Goal: Task Accomplishment & Management: Manage account settings

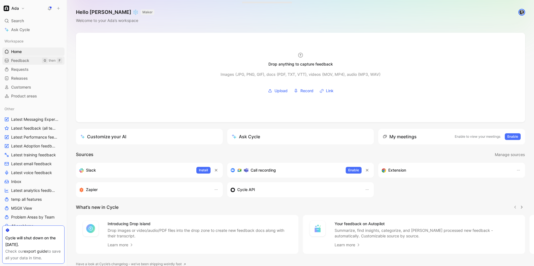
click at [24, 63] on span "Feedback" at bounding box center [20, 61] width 18 height 6
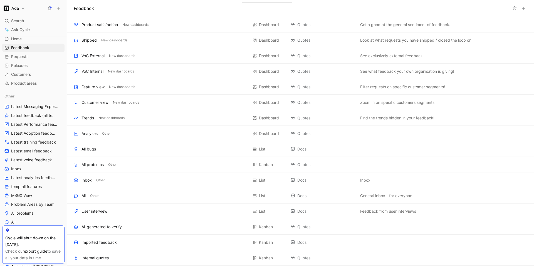
scroll to position [18, 0]
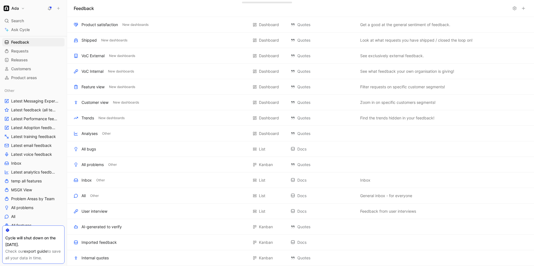
click at [35, 250] on link "export guide" at bounding box center [35, 251] width 23 height 5
click at [36, 153] on span "Latest voice feedback" at bounding box center [31, 155] width 41 height 6
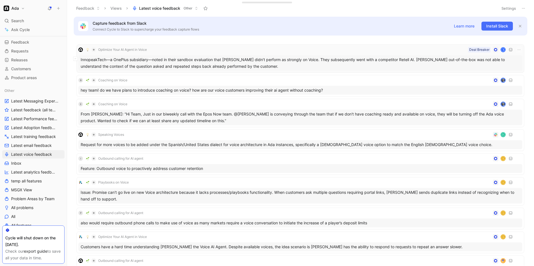
click at [200, 67] on div "InnopeakTech—a OnePlus subsidiary—noted in their sandbox evaluation that [PERSO…" at bounding box center [300, 63] width 444 height 16
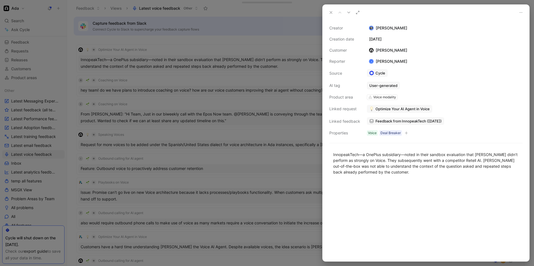
click at [251, 158] on div at bounding box center [267, 133] width 534 height 266
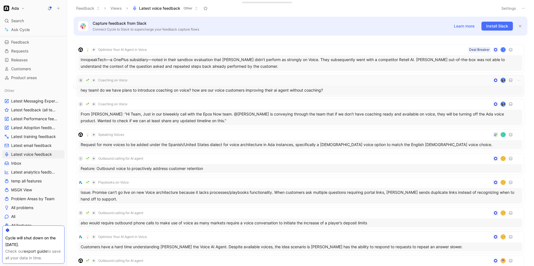
click at [176, 80] on div "B Coaching on Voice" at bounding box center [300, 80] width 444 height 7
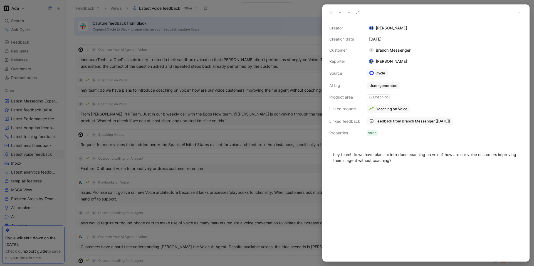
click at [294, 156] on div at bounding box center [267, 133] width 534 height 266
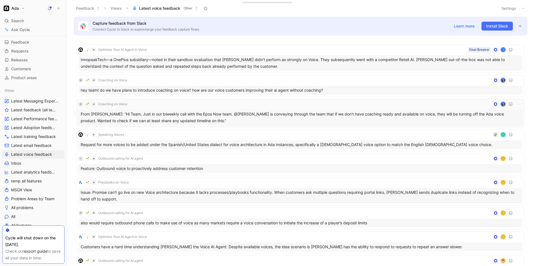
scroll to position [4, 0]
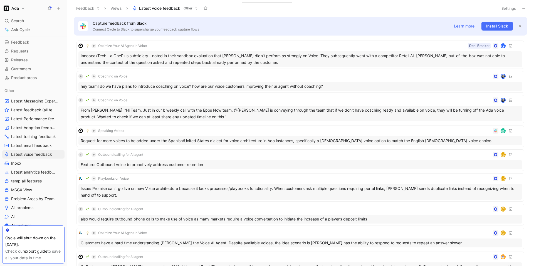
click at [119, 8] on button "Views" at bounding box center [116, 8] width 16 height 8
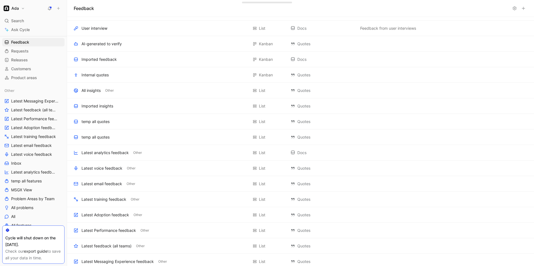
scroll to position [217, 0]
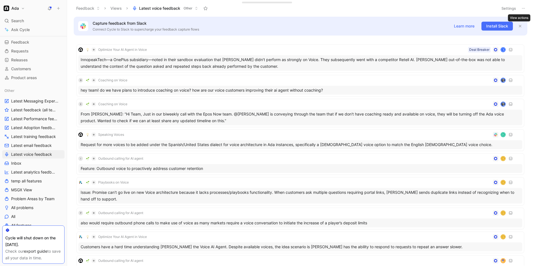
click at [521, 10] on icon at bounding box center [523, 8] width 4 height 4
click at [499, 25] on div "Export in CSV" at bounding box center [504, 28] width 42 height 7
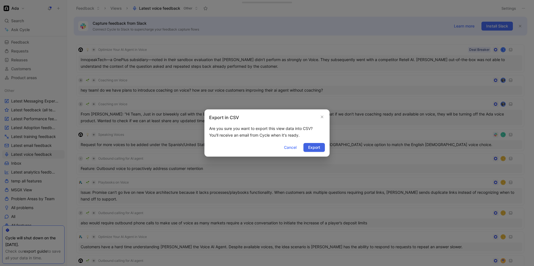
click at [315, 147] on span "Export" at bounding box center [314, 147] width 12 height 7
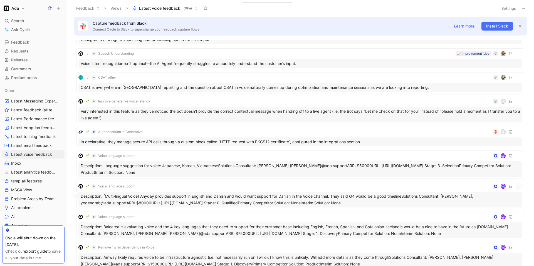
scroll to position [1188, 0]
click at [23, 41] on span "Feedback" at bounding box center [20, 42] width 18 height 6
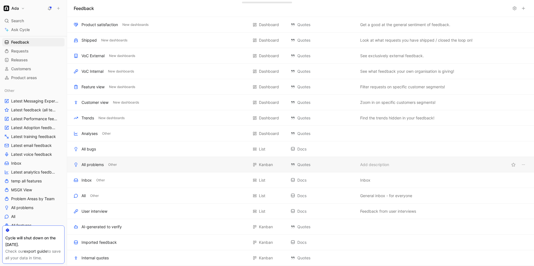
click at [103, 167] on div "All problems" at bounding box center [92, 165] width 22 height 7
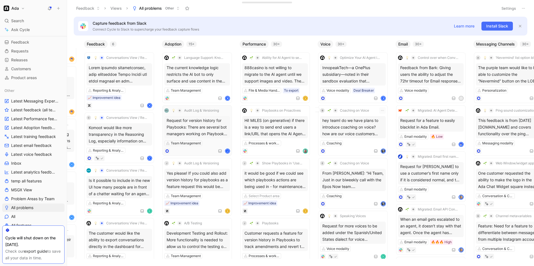
scroll to position [0, 264]
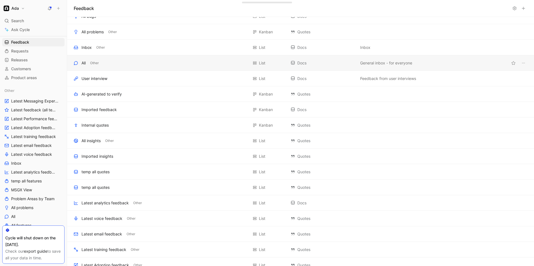
scroll to position [217, 0]
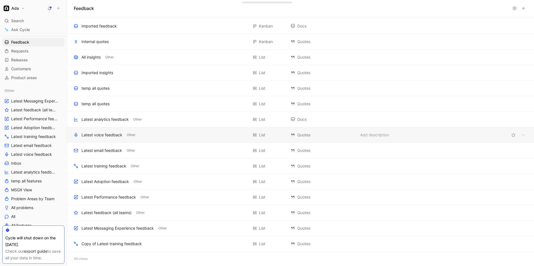
click at [105, 136] on div "Latest voice feedback" at bounding box center [101, 135] width 41 height 7
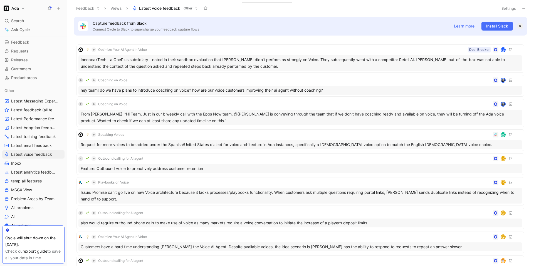
click at [519, 26] on icon "button" at bounding box center [519, 25] width 3 height 3
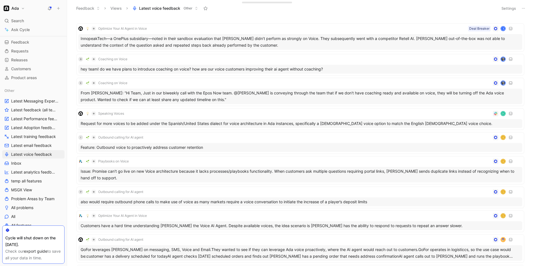
click at [197, 8] on icon at bounding box center [196, 8] width 3 height 3
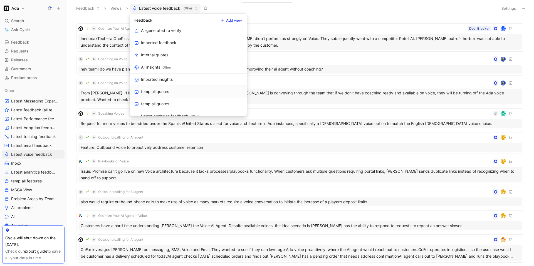
scroll to position [266, 0]
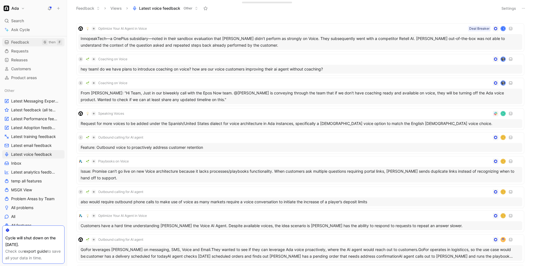
click at [27, 44] on span "Feedback" at bounding box center [20, 42] width 18 height 6
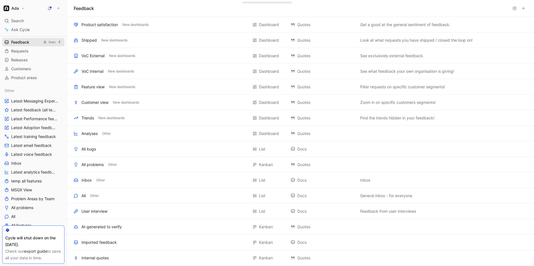
click at [27, 44] on span "Feedback" at bounding box center [20, 42] width 18 height 6
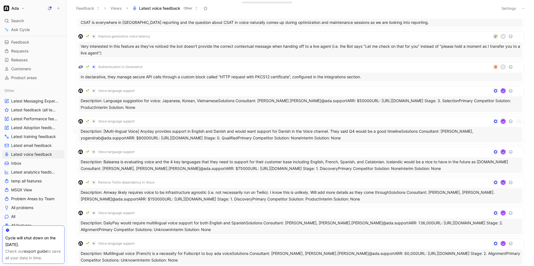
scroll to position [1151, 0]
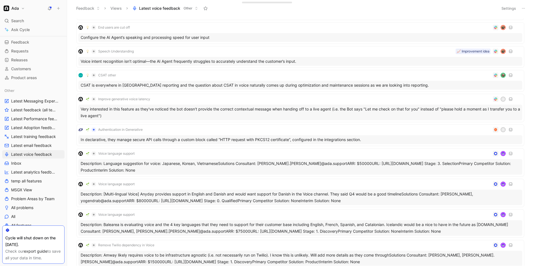
click at [526, 6] on button at bounding box center [523, 8] width 8 height 8
click at [506, 9] on button "Settings" at bounding box center [508, 8] width 19 height 8
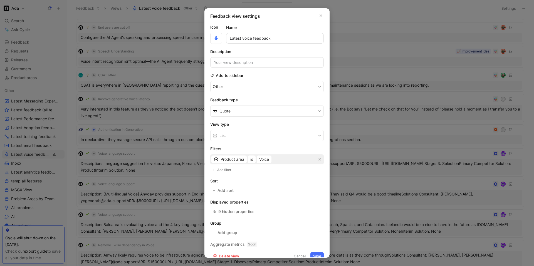
scroll to position [5, 0]
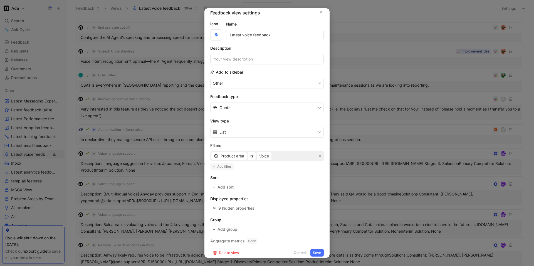
click at [218, 166] on span "Add filter" at bounding box center [224, 167] width 14 height 6
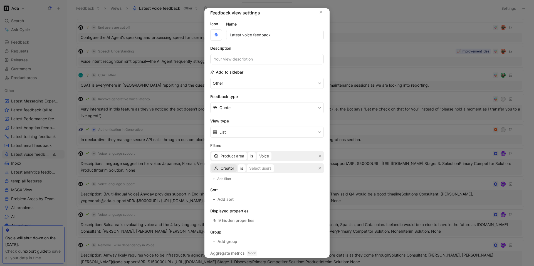
click at [219, 168] on div "Creator" at bounding box center [224, 168] width 20 height 7
click at [321, 167] on icon "button" at bounding box center [319, 168] width 3 height 3
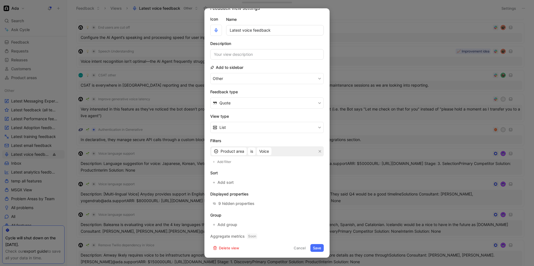
scroll to position [0, 0]
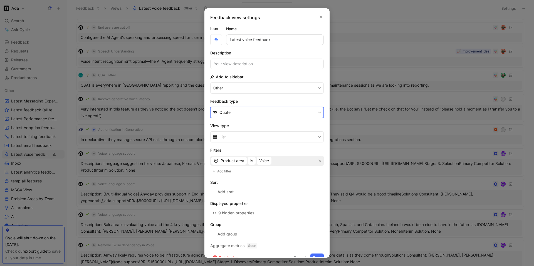
click at [297, 113] on button "Quote" at bounding box center [266, 112] width 113 height 11
click at [289, 125] on div "Feedback" at bounding box center [270, 125] width 102 height 7
click at [297, 114] on button "Feedback" at bounding box center [266, 112] width 113 height 11
click at [272, 133] on div "Quote" at bounding box center [270, 134] width 102 height 7
click at [225, 172] on span "Add filter" at bounding box center [224, 172] width 14 height 6
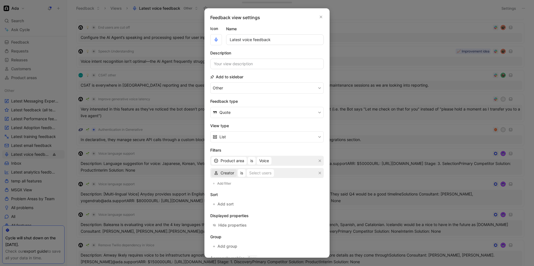
click at [223, 174] on span "Creator" at bounding box center [227, 173] width 14 height 7
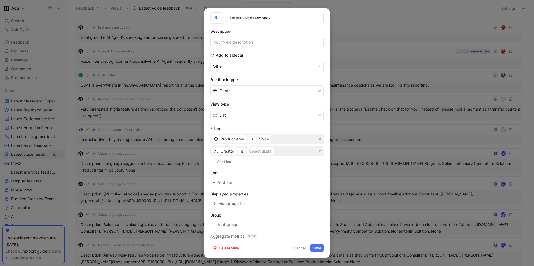
click at [228, 249] on button "Delete view" at bounding box center [225, 248] width 31 height 8
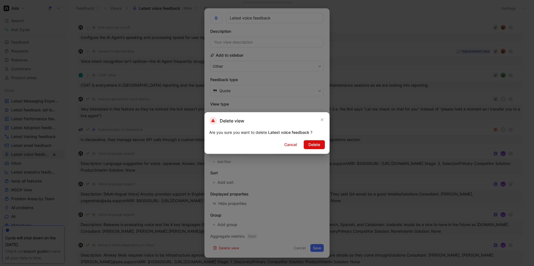
click at [313, 145] on span "Delete" at bounding box center [314, 145] width 12 height 7
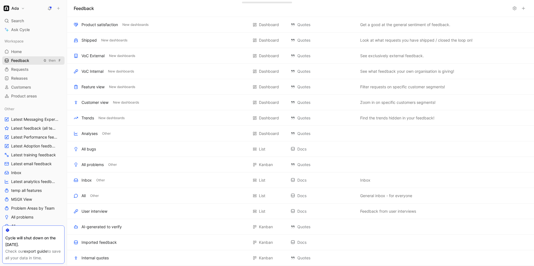
click at [21, 61] on span "Feedback" at bounding box center [20, 61] width 18 height 6
click at [93, 195] on span "Other" at bounding box center [94, 196] width 9 height 6
click at [83, 197] on div "All" at bounding box center [83, 196] width 4 height 7
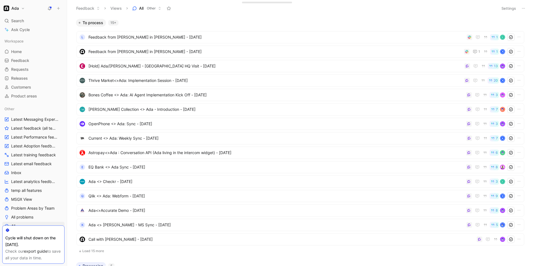
click at [158, 8] on icon at bounding box center [159, 8] width 3 height 3
click at [522, 9] on icon at bounding box center [523, 8] width 4 height 4
click at [513, 10] on button "Settings" at bounding box center [508, 8] width 19 height 8
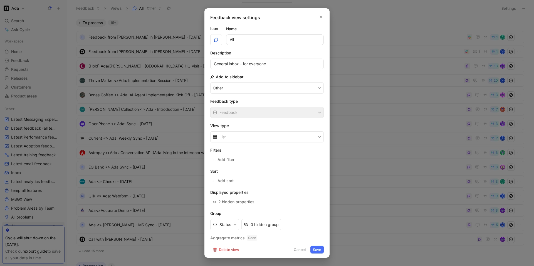
scroll to position [2, 0]
click at [231, 201] on div "2 hidden properties" at bounding box center [236, 200] width 36 height 7
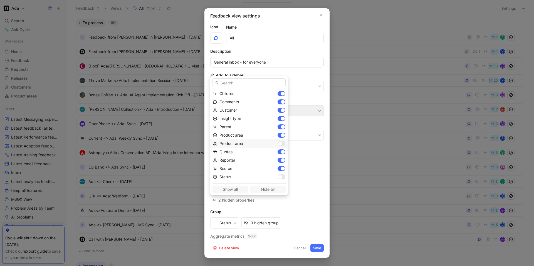
click at [277, 142] on div at bounding box center [281, 143] width 8 height 5
click at [278, 176] on div at bounding box center [280, 177] width 4 height 4
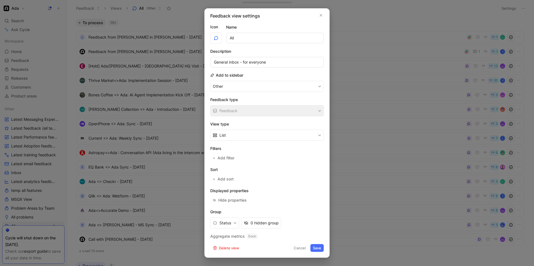
scroll to position [0, 0]
click at [226, 159] on span "Add filter" at bounding box center [226, 160] width 18 height 7
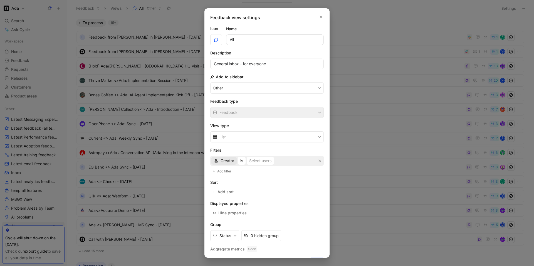
click at [228, 162] on span "Creator" at bounding box center [227, 161] width 14 height 7
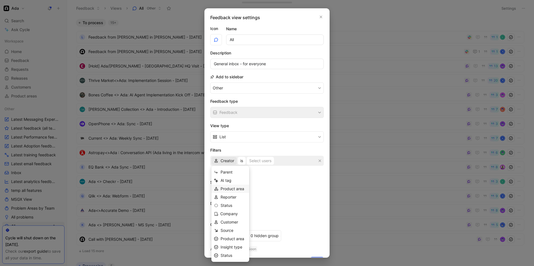
click at [236, 189] on span "Product area" at bounding box center [232, 189] width 24 height 5
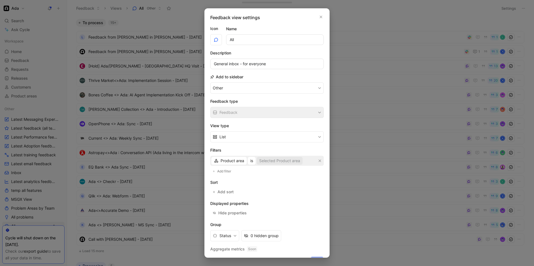
click at [276, 160] on div "Selected Product area" at bounding box center [279, 161] width 41 height 7
click at [230, 162] on span "Product area" at bounding box center [232, 161] width 24 height 7
click at [170, 195] on div at bounding box center [267, 133] width 534 height 266
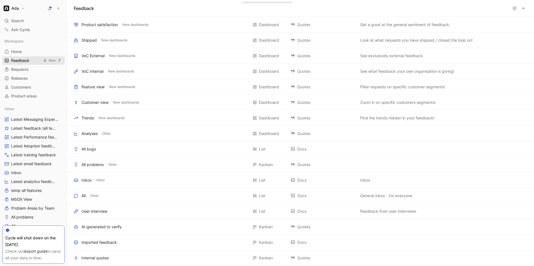
click at [24, 59] on span "Feedback" at bounding box center [20, 61] width 18 height 6
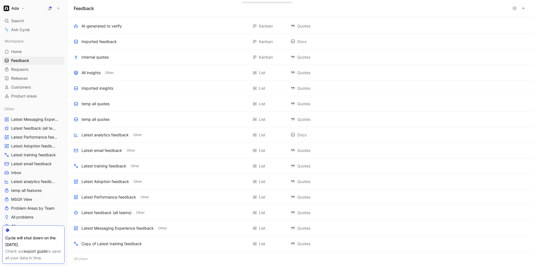
click at [81, 259] on div "28 views" at bounding box center [300, 259] width 467 height 14
click at [438, 64] on div "Internal quotes Add to a section Kanban Quotes Add description" at bounding box center [300, 57] width 467 height 16
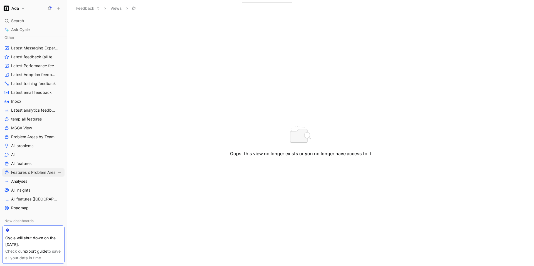
scroll to position [52, 0]
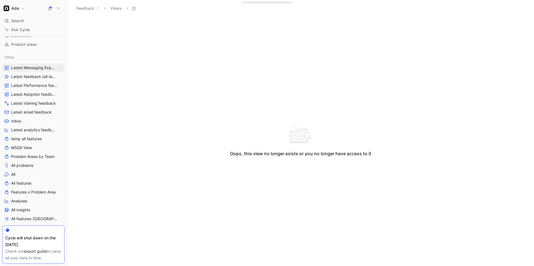
click at [32, 68] on span "Latest Messaging Experience feedback" at bounding box center [34, 68] width 46 height 6
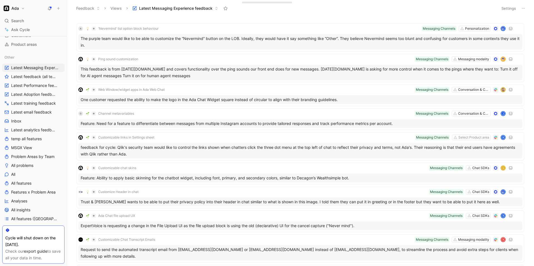
click at [215, 9] on icon at bounding box center [216, 8] width 3 height 3
click at [505, 7] on button "Settings" at bounding box center [508, 8] width 19 height 8
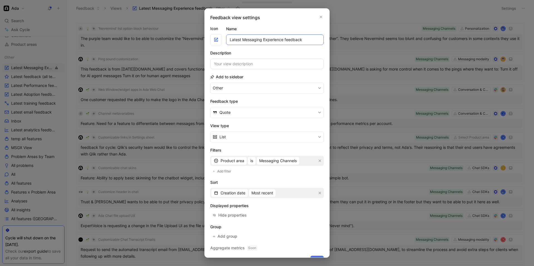
scroll to position [9, 0]
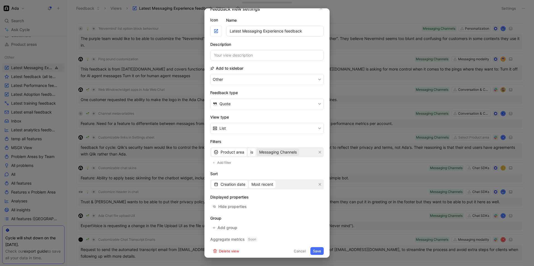
click at [278, 151] on span "Messaging Channels" at bounding box center [278, 152] width 38 height 7
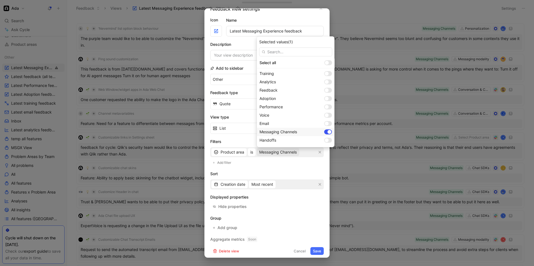
click at [328, 131] on div at bounding box center [330, 132] width 4 height 4
click at [325, 116] on div at bounding box center [327, 115] width 4 height 4
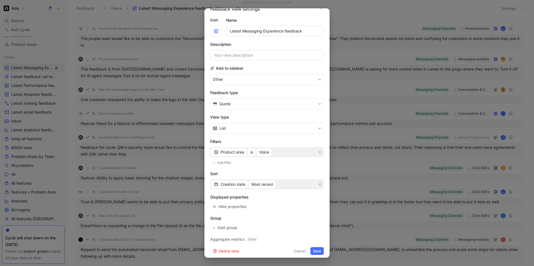
click at [314, 252] on button "Save" at bounding box center [316, 251] width 13 height 8
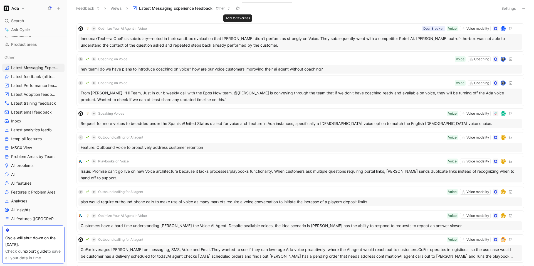
click at [237, 10] on icon at bounding box center [237, 8] width 4 height 4
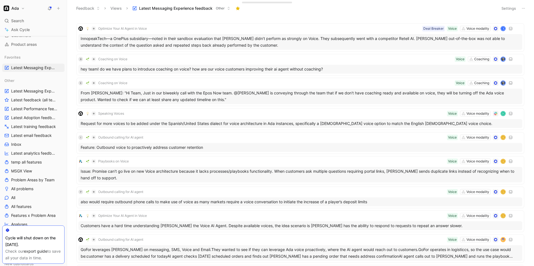
click at [199, 8] on span "Latest Messaging Experience feedback" at bounding box center [175, 9] width 73 height 6
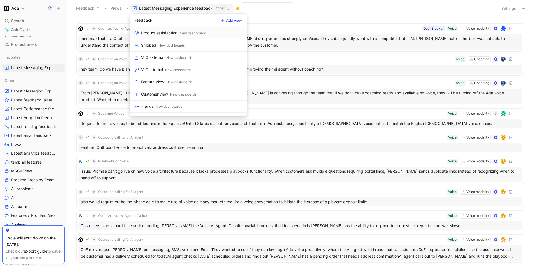
click at [227, 21] on button "Add view" at bounding box center [232, 20] width 26 height 8
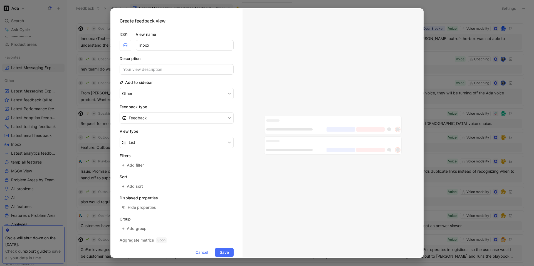
scroll to position [8, 0]
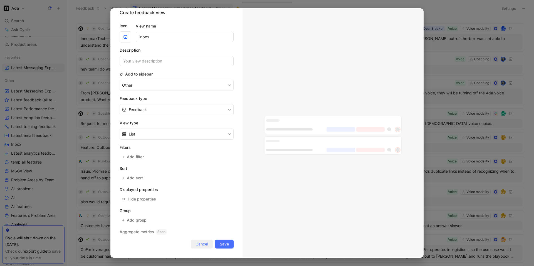
click at [200, 247] on span "Cancel" at bounding box center [201, 244] width 13 height 7
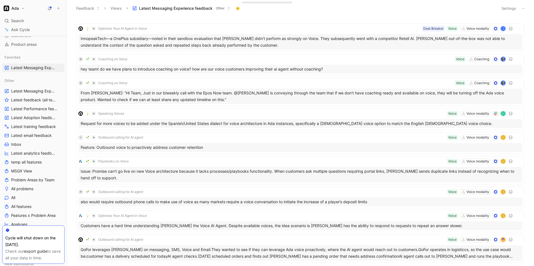
click at [524, 9] on icon at bounding box center [523, 8] width 4 height 4
click at [237, 9] on use at bounding box center [238, 8] width 4 height 4
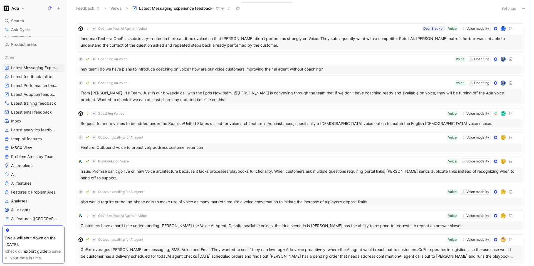
click at [217, 9] on span "Other" at bounding box center [220, 9] width 9 height 6
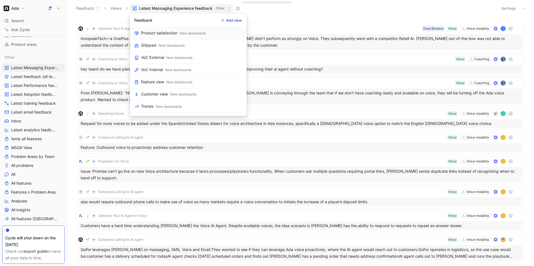
click at [224, 22] on button "Add view" at bounding box center [232, 20] width 26 height 8
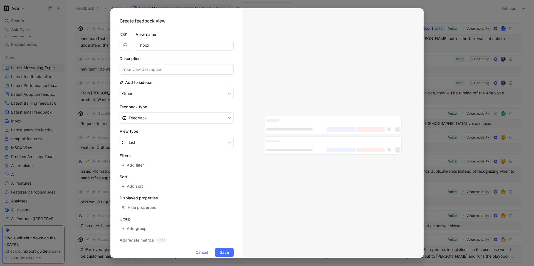
drag, startPoint x: 162, startPoint y: 44, endPoint x: 133, endPoint y: 44, distance: 29.2
click at [133, 44] on div "Icon View name inbox" at bounding box center [177, 41] width 114 height 20
type input "o"
type input "voice feedback"
click at [124, 43] on icon "button" at bounding box center [125, 45] width 4 height 4
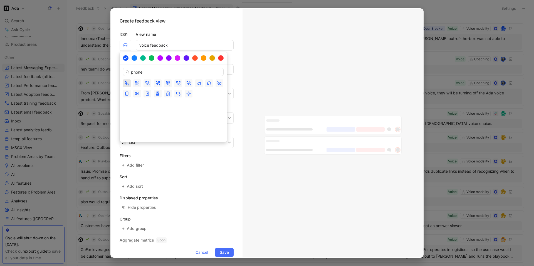
type input "phone"
click at [128, 85] on icon "button" at bounding box center [127, 83] width 4 height 4
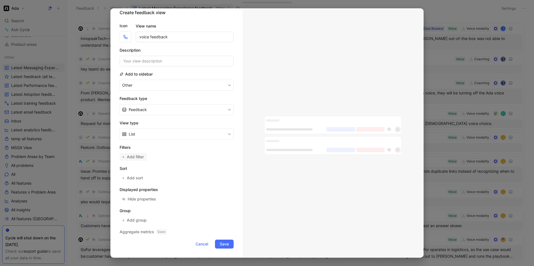
click at [122, 156] on icon "button" at bounding box center [123, 157] width 3 height 3
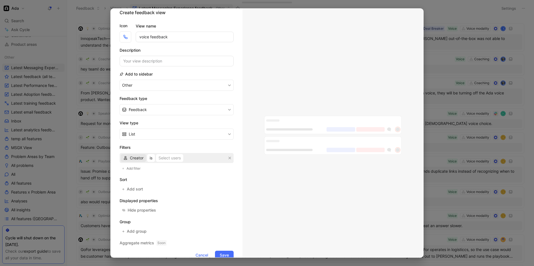
click at [138, 159] on span "Creator" at bounding box center [137, 158] width 14 height 7
click at [458, 88] on div at bounding box center [267, 133] width 534 height 266
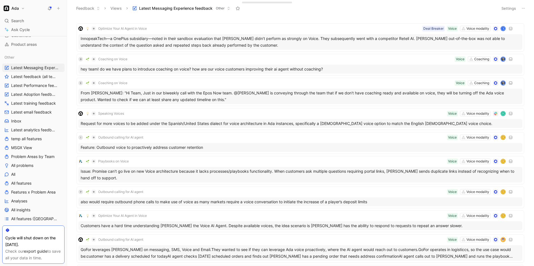
click at [506, 10] on button "Settings" at bounding box center [508, 8] width 19 height 8
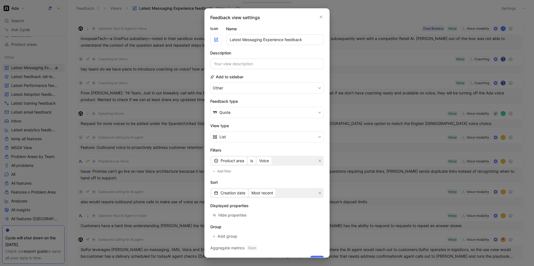
scroll to position [12, 0]
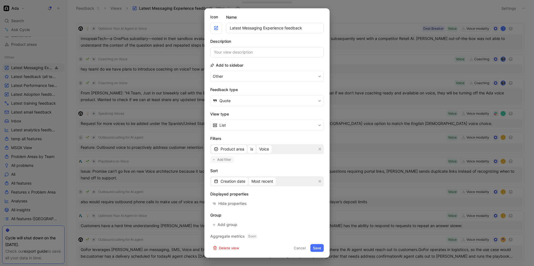
click at [220, 162] on span "Add filter" at bounding box center [224, 160] width 14 height 6
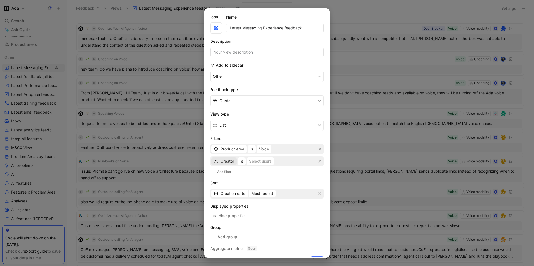
click at [226, 162] on span "Creator" at bounding box center [227, 161] width 14 height 7
click at [284, 162] on div "Creator is Select users" at bounding box center [266, 162] width 113 height 10
click at [279, 160] on div "Creator is Select users" at bounding box center [266, 162] width 113 height 10
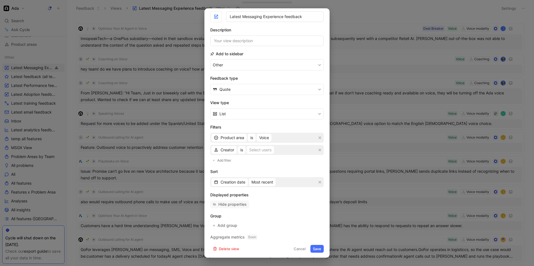
click at [240, 204] on div "Hide properties" at bounding box center [232, 204] width 28 height 7
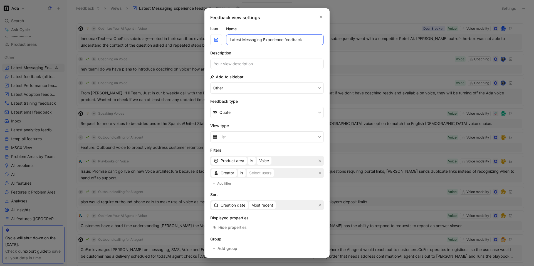
drag, startPoint x: 313, startPoint y: 38, endPoint x: 243, endPoint y: 38, distance: 70.1
click at [243, 38] on input "Latest Messaging Experience feedback" at bounding box center [275, 39] width 98 height 11
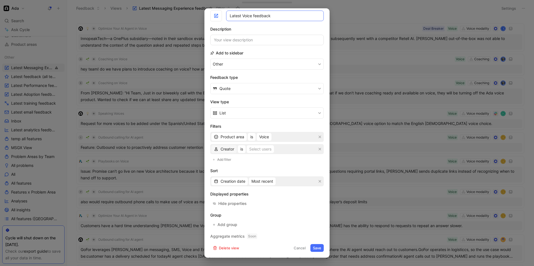
type input "Latest Voice feedback"
click at [224, 150] on span "Creator" at bounding box center [227, 149] width 14 height 7
click at [318, 149] on icon "button" at bounding box center [319, 149] width 3 height 3
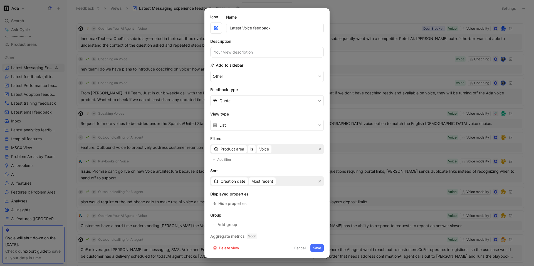
scroll to position [12, 0]
click at [227, 183] on span "Creation date" at bounding box center [232, 181] width 25 height 7
click at [318, 250] on button "Save" at bounding box center [316, 248] width 13 height 8
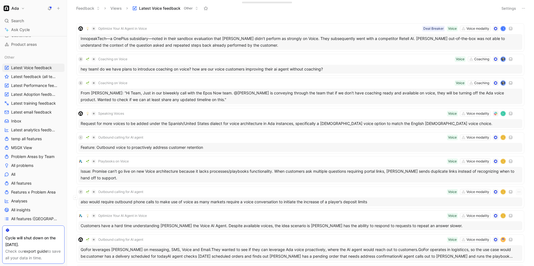
click at [505, 12] on button "Settings" at bounding box center [508, 8] width 19 height 8
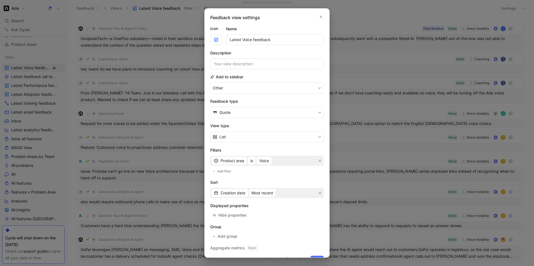
click at [287, 160] on div "Product area is Voice" at bounding box center [266, 161] width 113 height 10
click at [217, 171] on button "Add filter" at bounding box center [222, 171] width 24 height 7
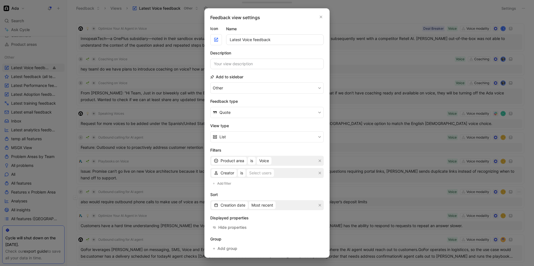
click at [282, 175] on div "Creator is Select users" at bounding box center [266, 173] width 113 height 10
click at [274, 172] on button "Select users" at bounding box center [260, 173] width 27 height 8
click at [319, 171] on button "button" at bounding box center [320, 173] width 6 height 6
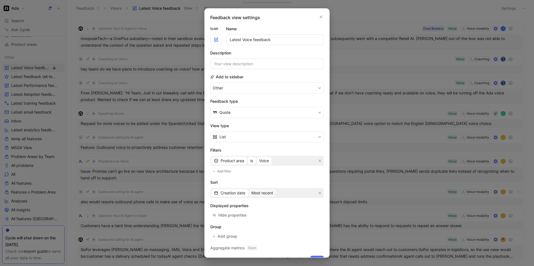
scroll to position [12, 0]
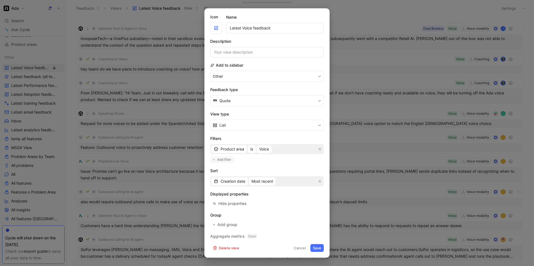
click at [218, 160] on span "Add filter" at bounding box center [224, 160] width 14 height 6
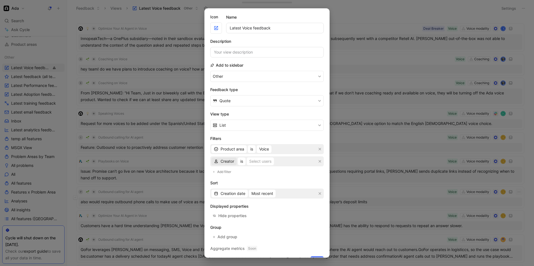
click at [224, 163] on span "Creator" at bounding box center [227, 161] width 14 height 7
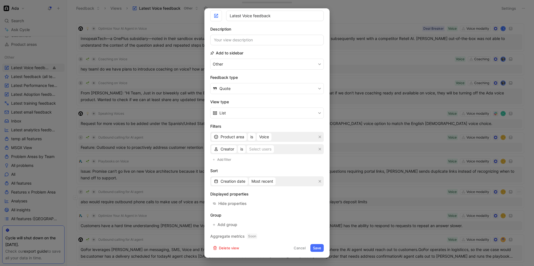
click at [315, 248] on button "Save" at bounding box center [316, 248] width 13 height 8
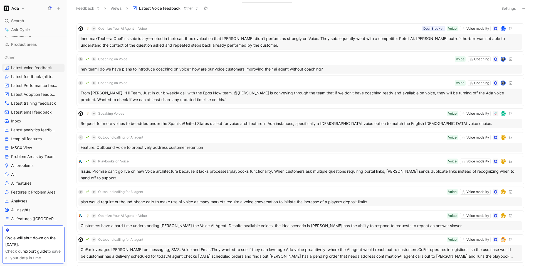
click at [524, 9] on icon at bounding box center [523, 8] width 4 height 4
click at [492, 30] on span "Export in CSV" at bounding box center [495, 28] width 25 height 5
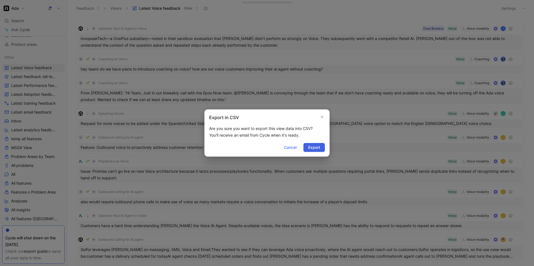
click at [313, 148] on span "Export" at bounding box center [314, 147] width 12 height 7
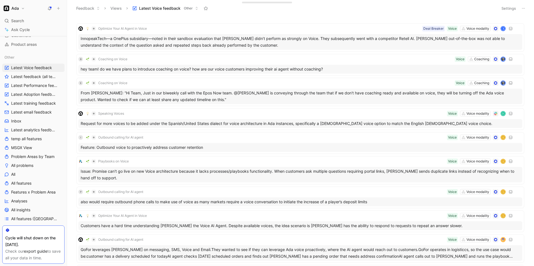
click at [193, 9] on button "Latest Voice feedback Other" at bounding box center [165, 8] width 71 height 8
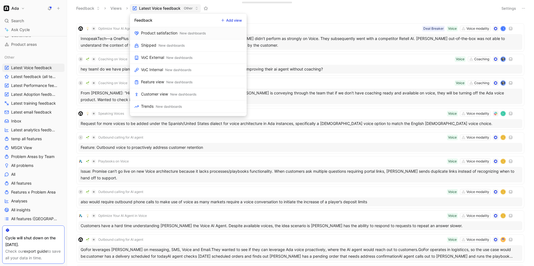
click at [226, 21] on button "Add view" at bounding box center [232, 20] width 26 height 8
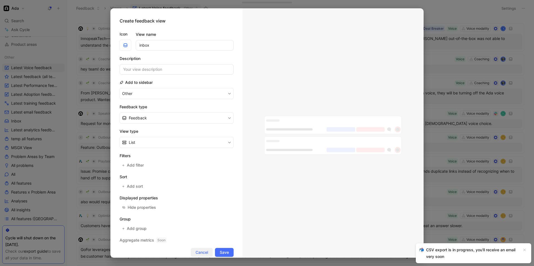
click at [202, 251] on span "Cancel" at bounding box center [201, 252] width 13 height 7
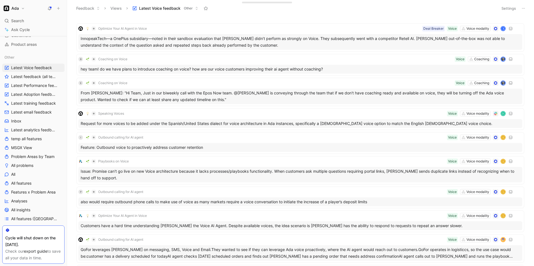
click at [513, 11] on button "Settings" at bounding box center [508, 8] width 19 height 8
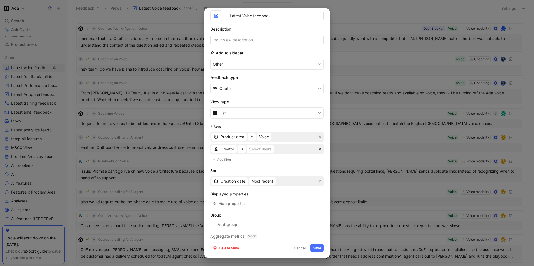
click at [320, 149] on icon "button" at bounding box center [319, 149] width 3 height 3
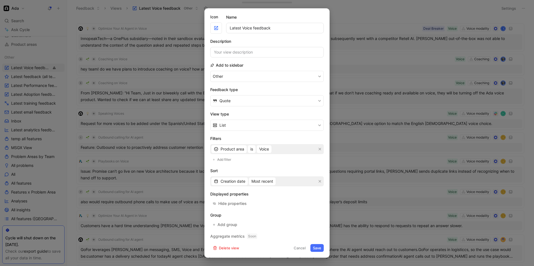
scroll to position [12, 0]
click at [262, 150] on span "Voice" at bounding box center [264, 149] width 10 height 7
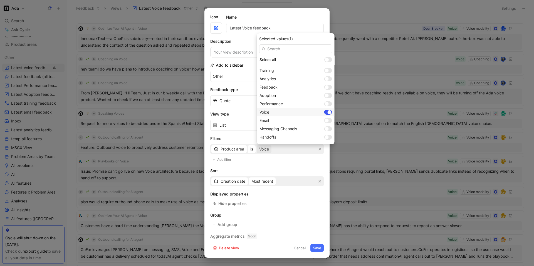
click at [328, 111] on div at bounding box center [330, 112] width 4 height 4
click at [325, 129] on div at bounding box center [327, 130] width 4 height 4
click at [325, 120] on div at bounding box center [327, 121] width 4 height 4
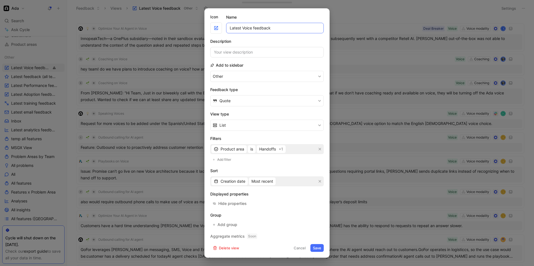
drag, startPoint x: 252, startPoint y: 29, endPoint x: 242, endPoint y: 29, distance: 10.0
click at [242, 29] on input "Latest Voice feedback" at bounding box center [275, 28] width 98 height 11
type input "Latest Extensibility feedback"
click at [314, 246] on button "Save" at bounding box center [316, 248] width 13 height 8
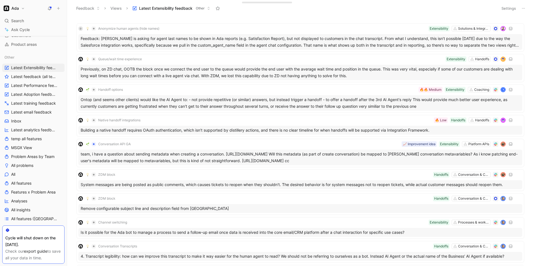
click at [522, 10] on icon at bounding box center [523, 8] width 4 height 4
click at [501, 28] on span "Export in CSV" at bounding box center [495, 28] width 25 height 5
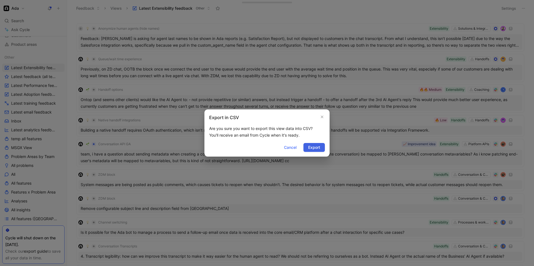
click at [314, 149] on span "Export" at bounding box center [314, 147] width 12 height 7
